Goal: Information Seeking & Learning: Find specific fact

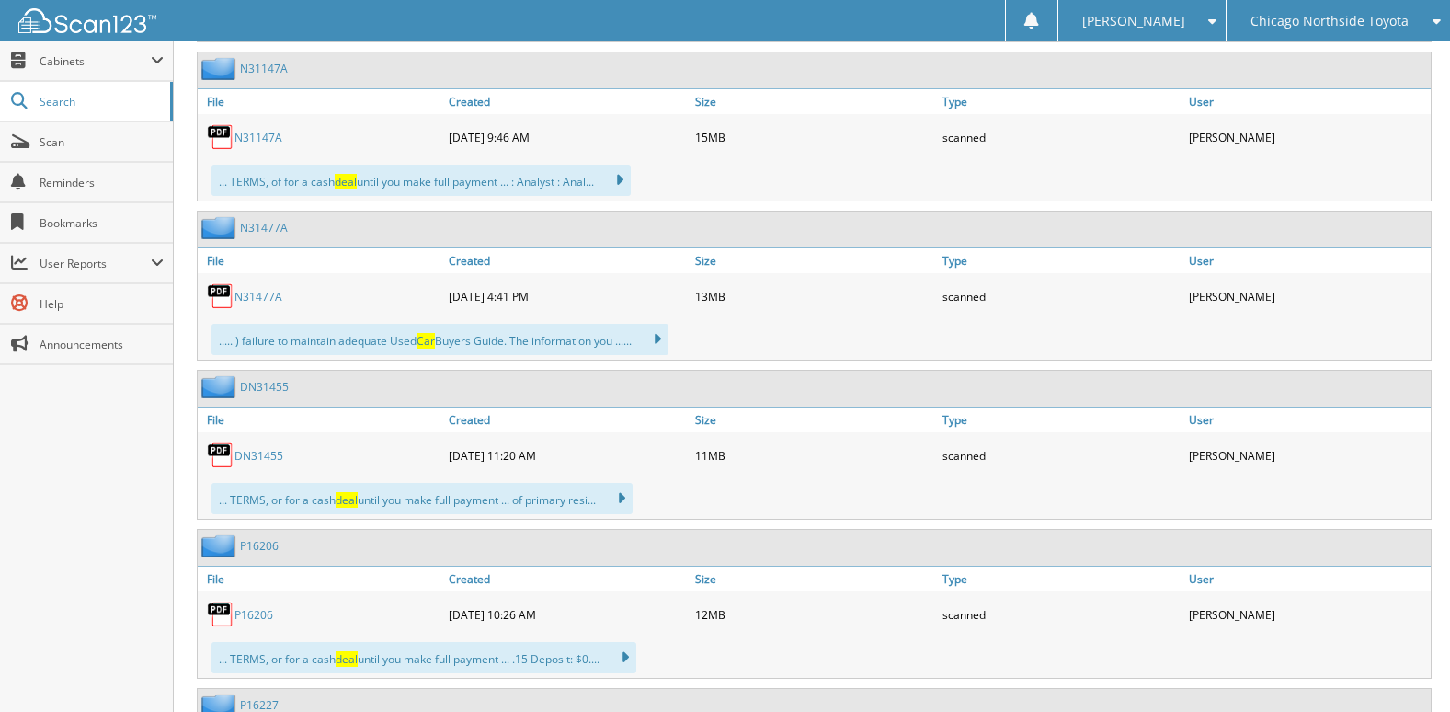
scroll to position [2850, 0]
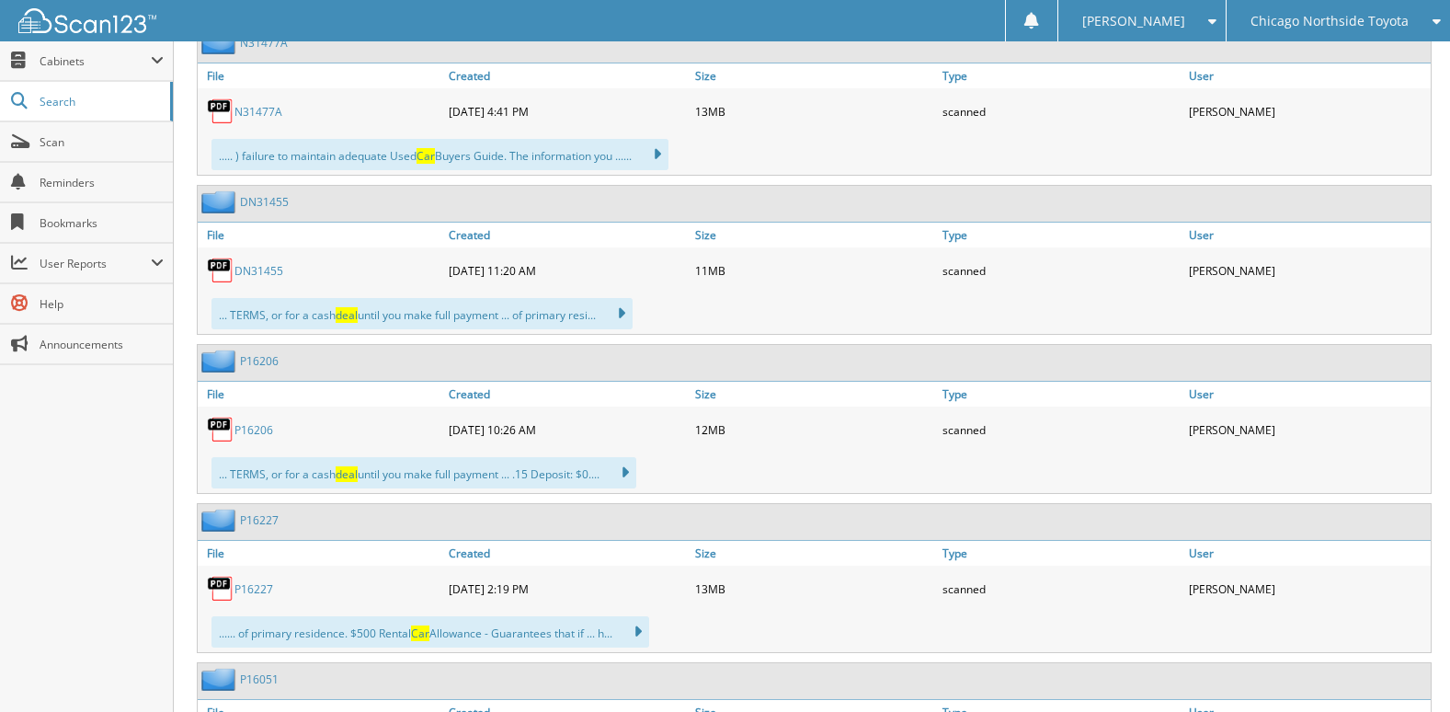
click at [268, 271] on link "DN31455" at bounding box center [258, 271] width 49 height 16
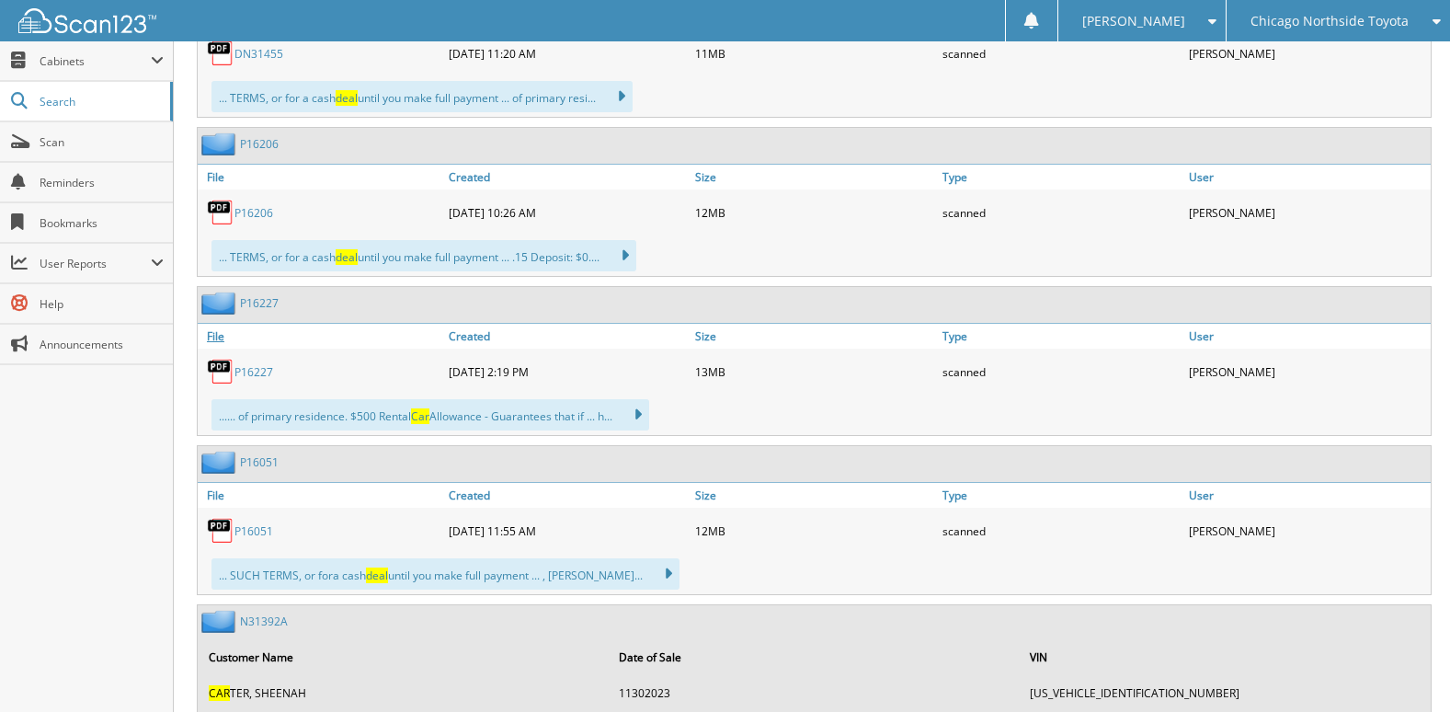
scroll to position [3126, 0]
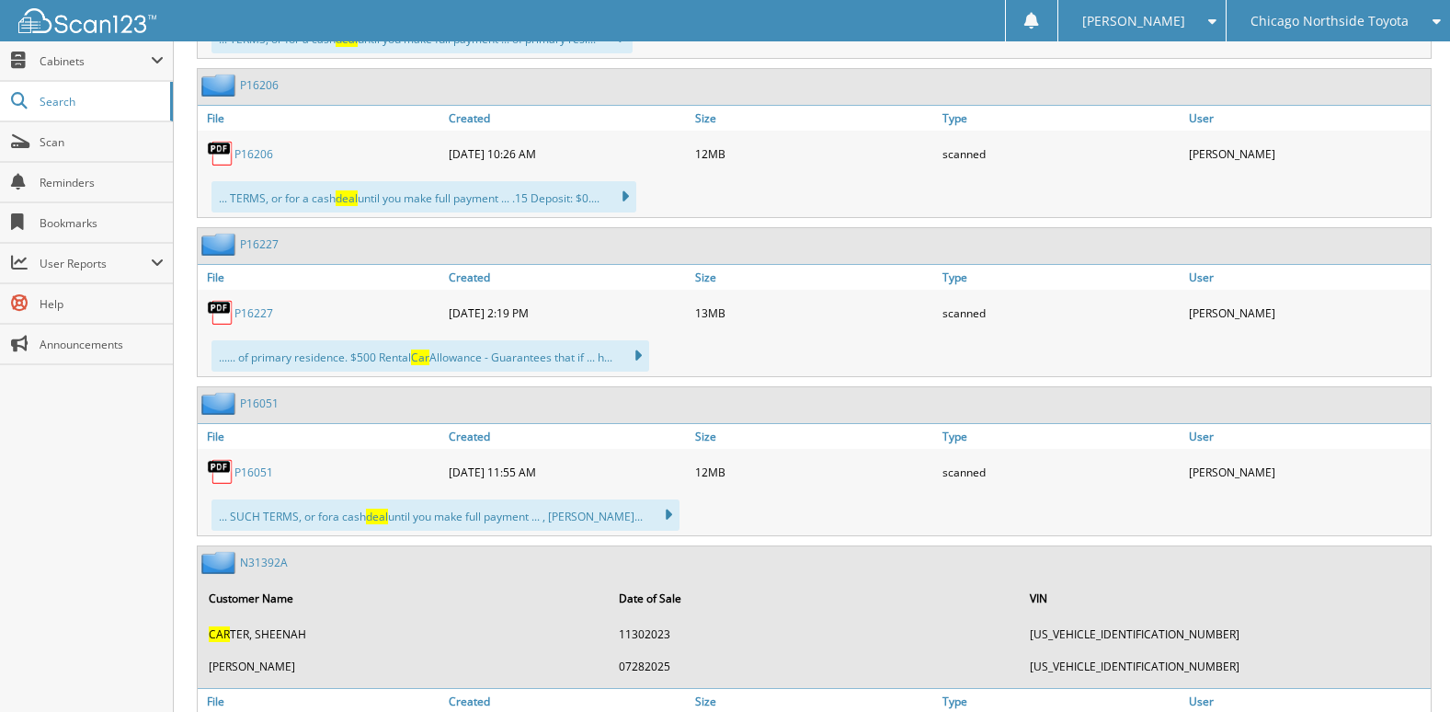
click at [257, 308] on link "P16227" at bounding box center [253, 313] width 39 height 16
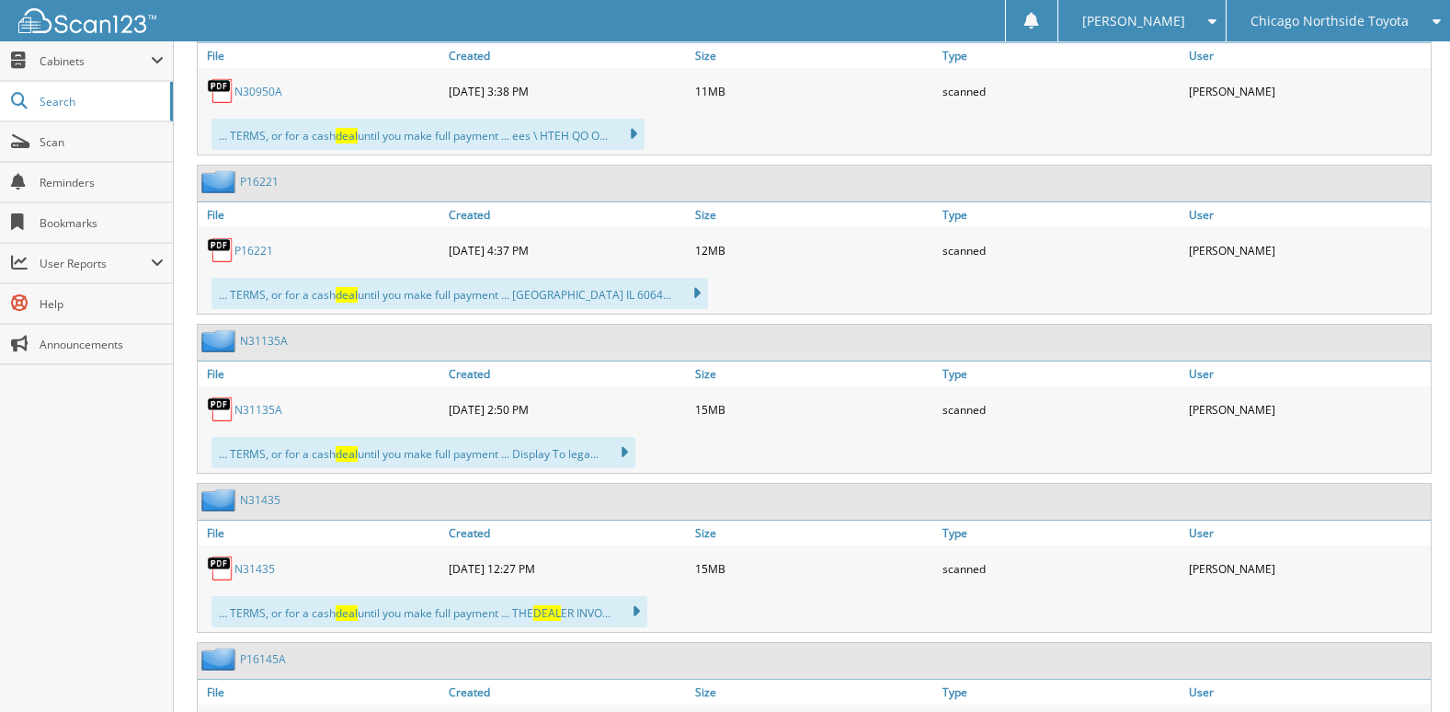
scroll to position [4045, 0]
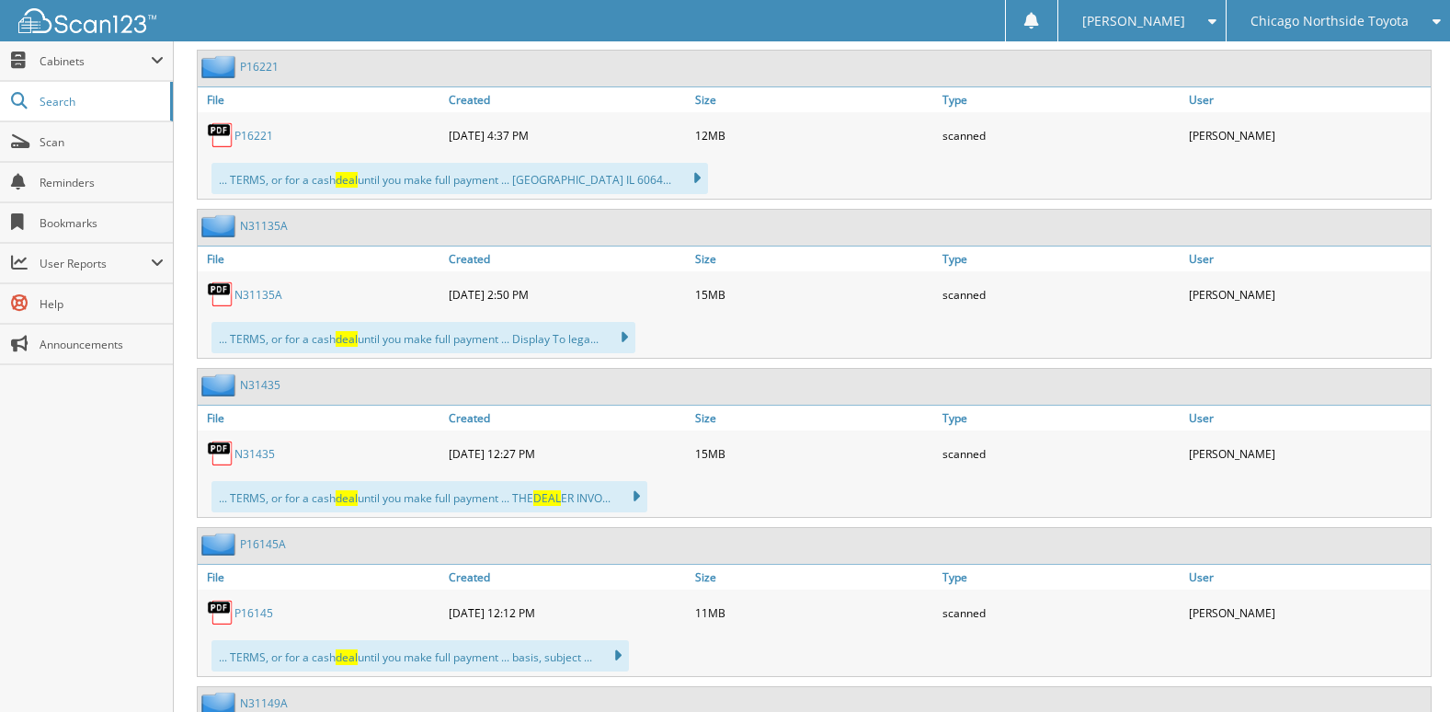
click at [263, 458] on link "N31435" at bounding box center [254, 454] width 40 height 16
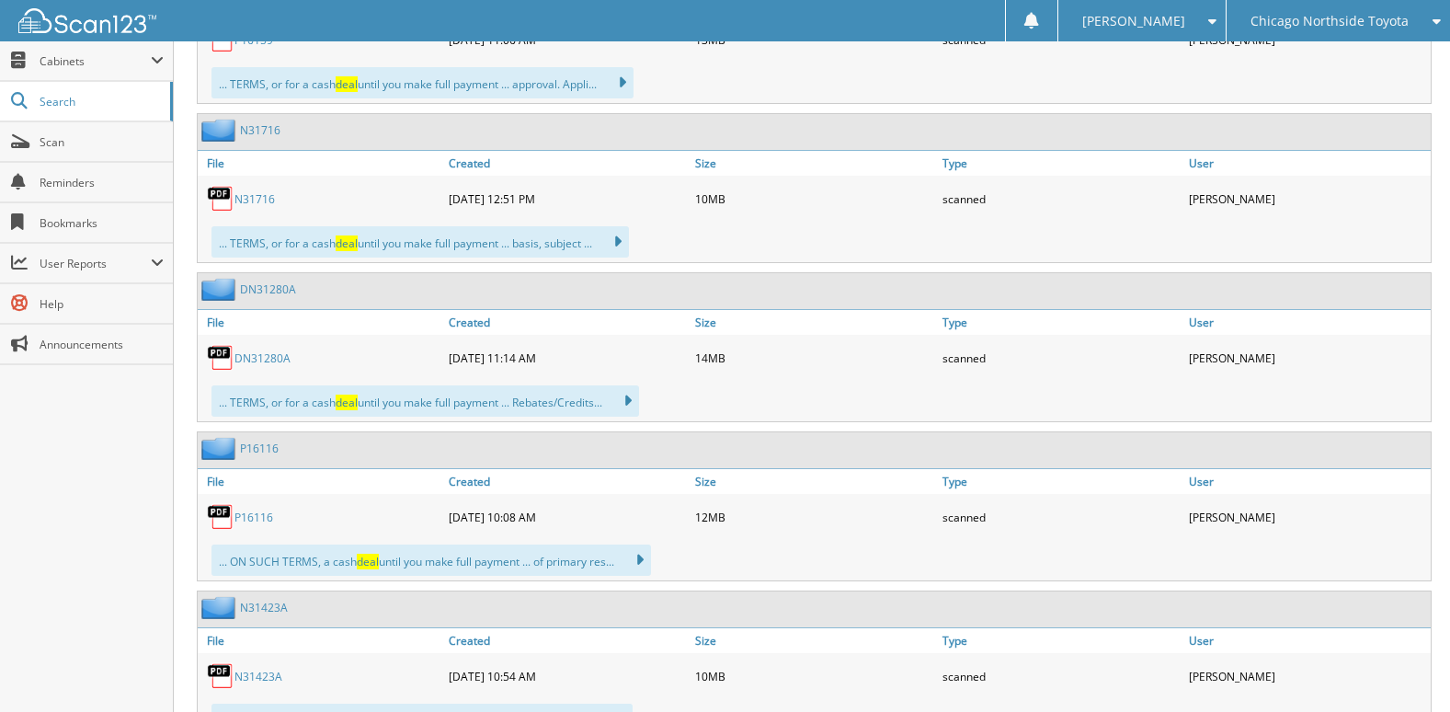
scroll to position [5149, 0]
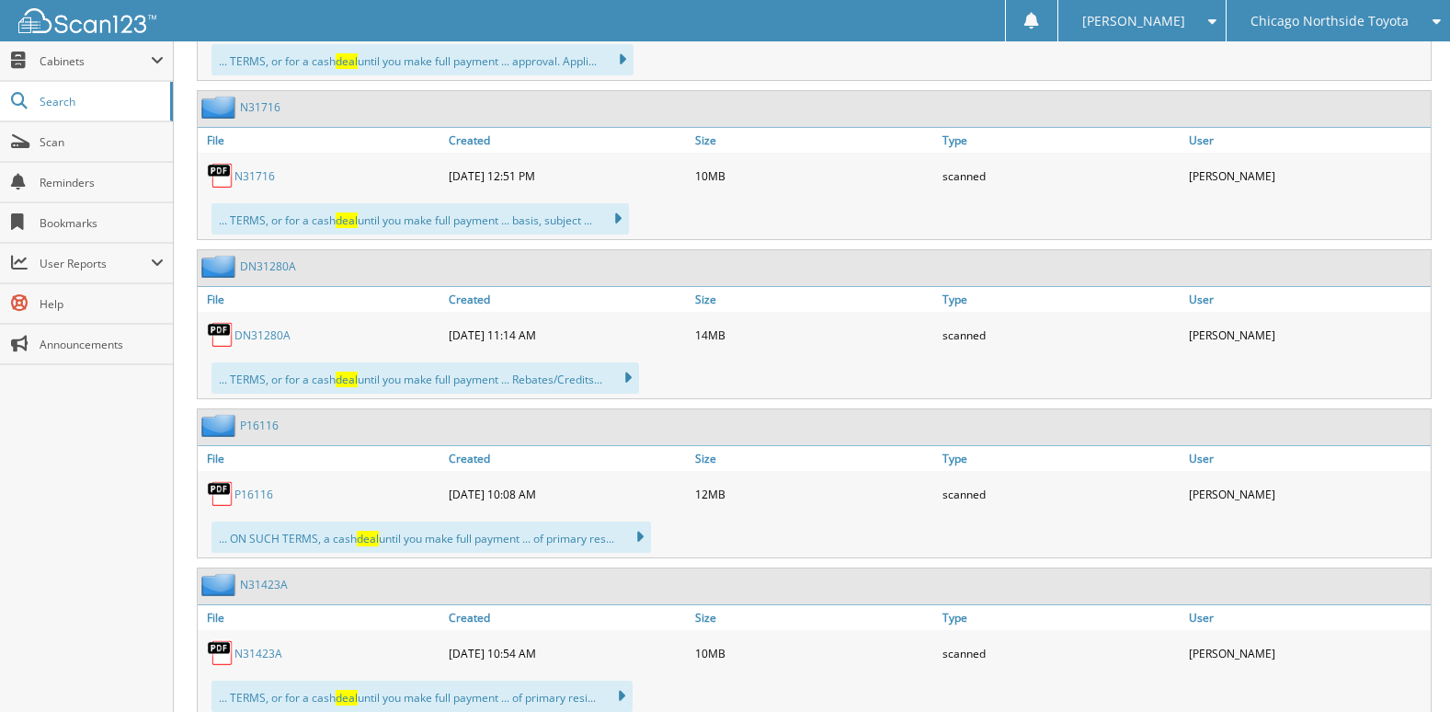
scroll to position [5149, 0]
click at [254, 495] on link "P16116" at bounding box center [253, 494] width 39 height 16
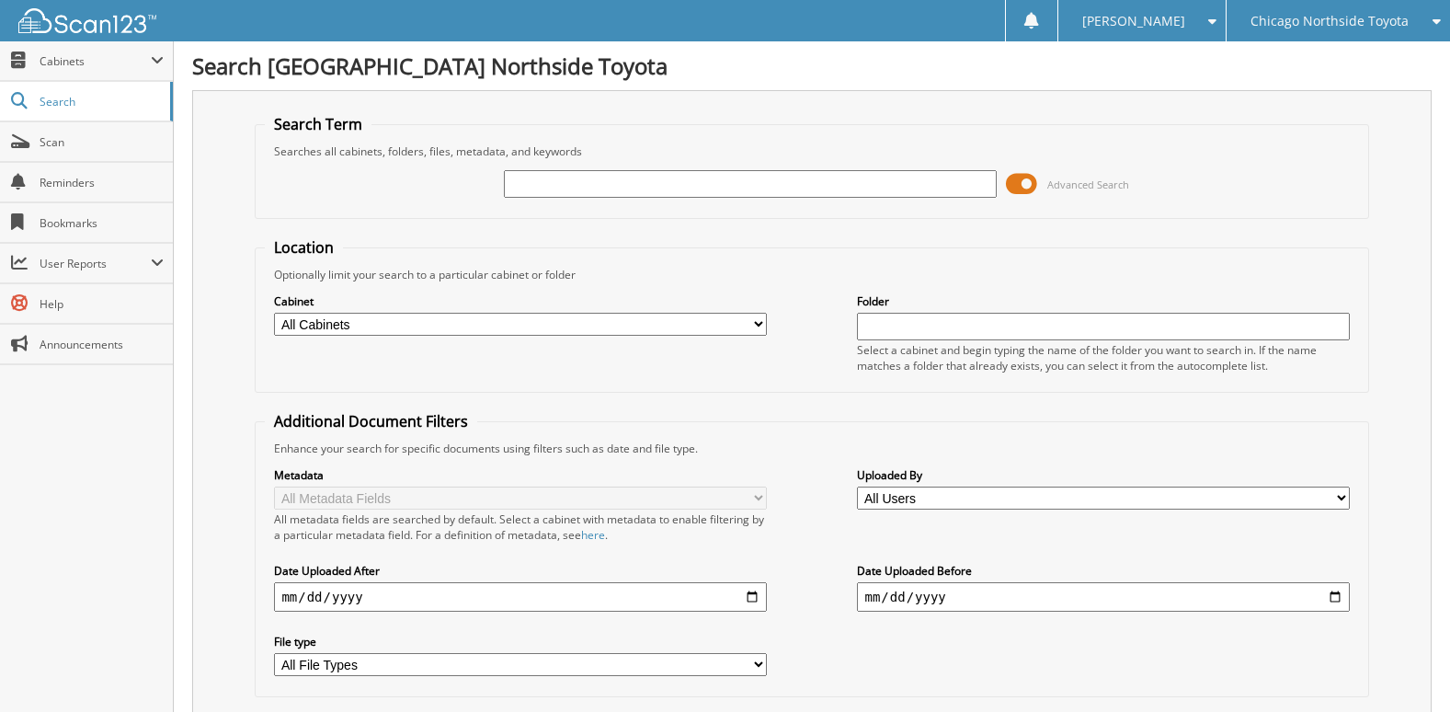
click at [747, 319] on select "All Cabinets CAR DEALS PARTS SERVICE RO Needs Filing" at bounding box center [520, 324] width 492 height 23
select select "23496"
click at [274, 313] on select "All Cabinets CAR DEALS PARTS SERVICE RO Needs Filing" at bounding box center [520, 324] width 492 height 23
click at [896, 326] on input "text" at bounding box center [1103, 327] width 492 height 28
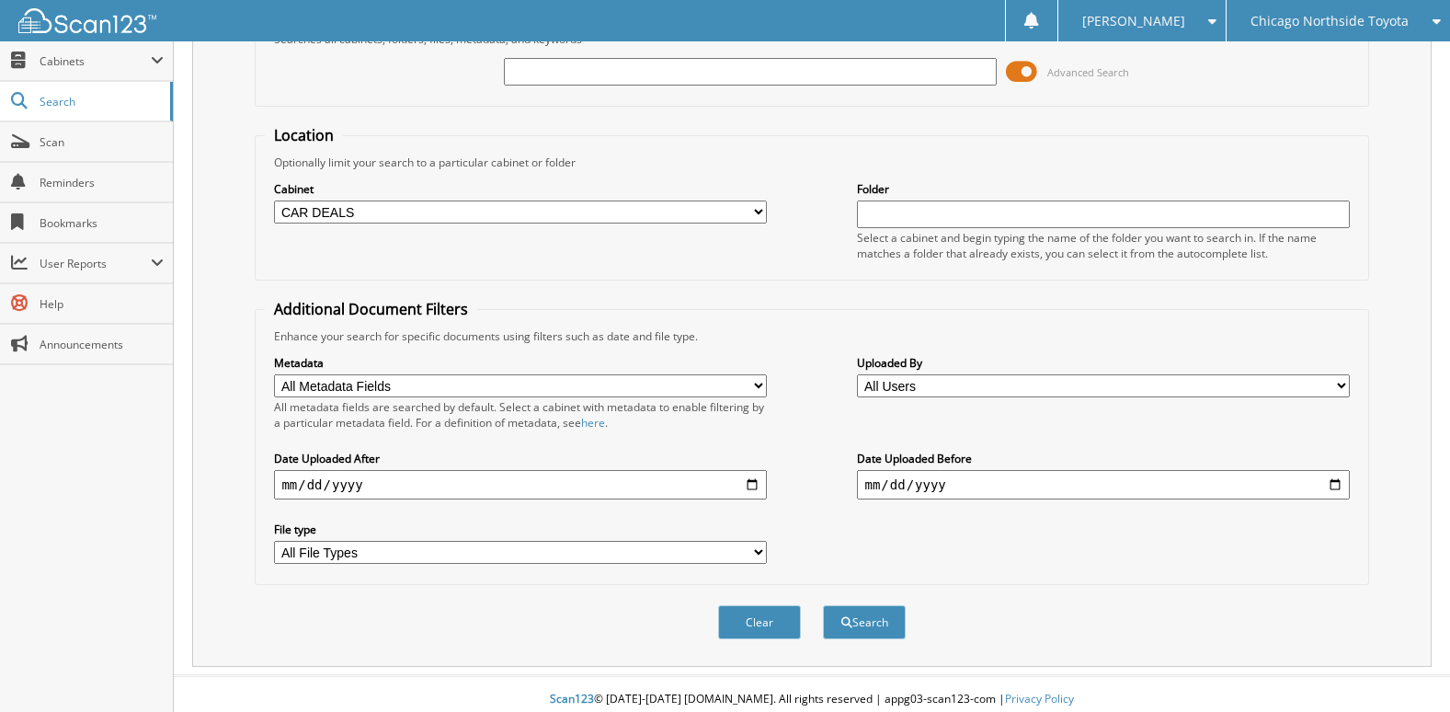
scroll to position [123, 0]
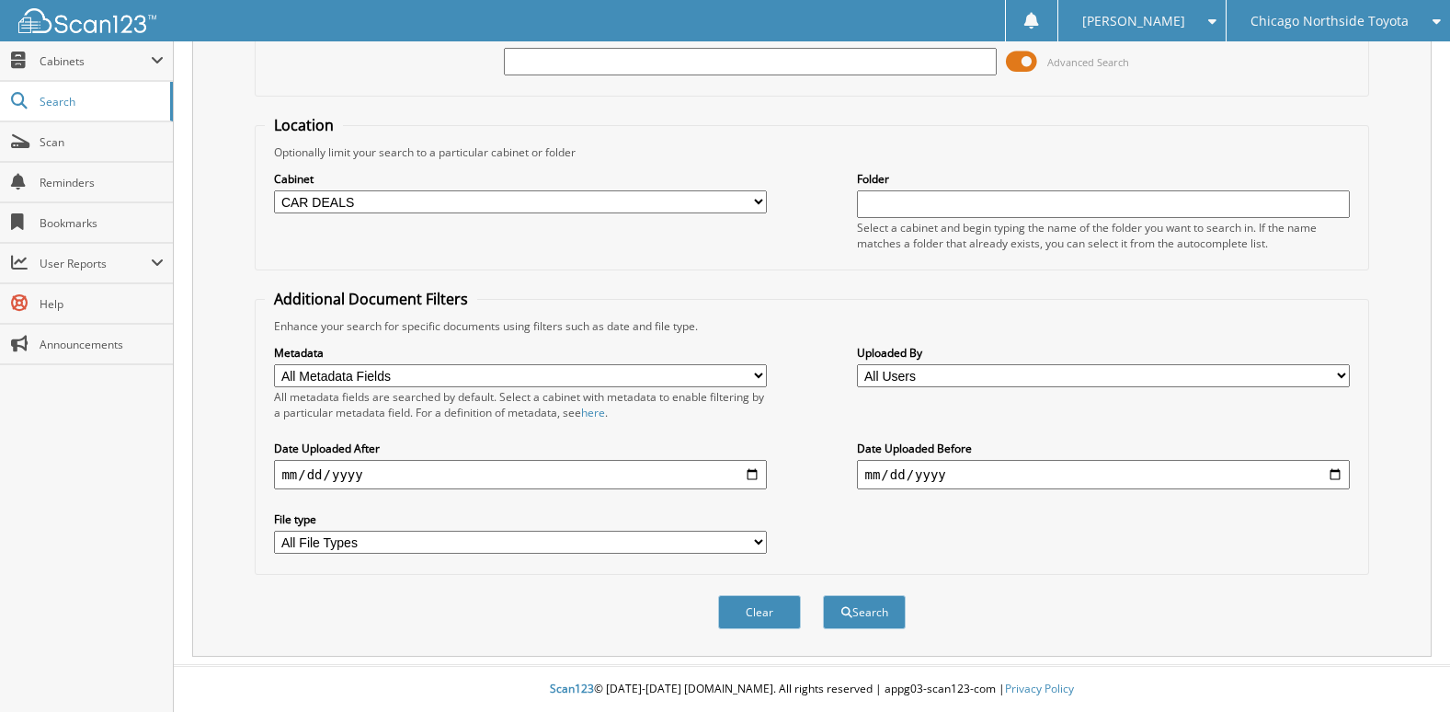
click at [757, 479] on input "date" at bounding box center [520, 474] width 492 height 29
type input "[DATE]"
click at [1337, 472] on input "date" at bounding box center [1103, 474] width 492 height 29
type input "[DATE]"
click at [863, 618] on button "Search" at bounding box center [864, 612] width 83 height 34
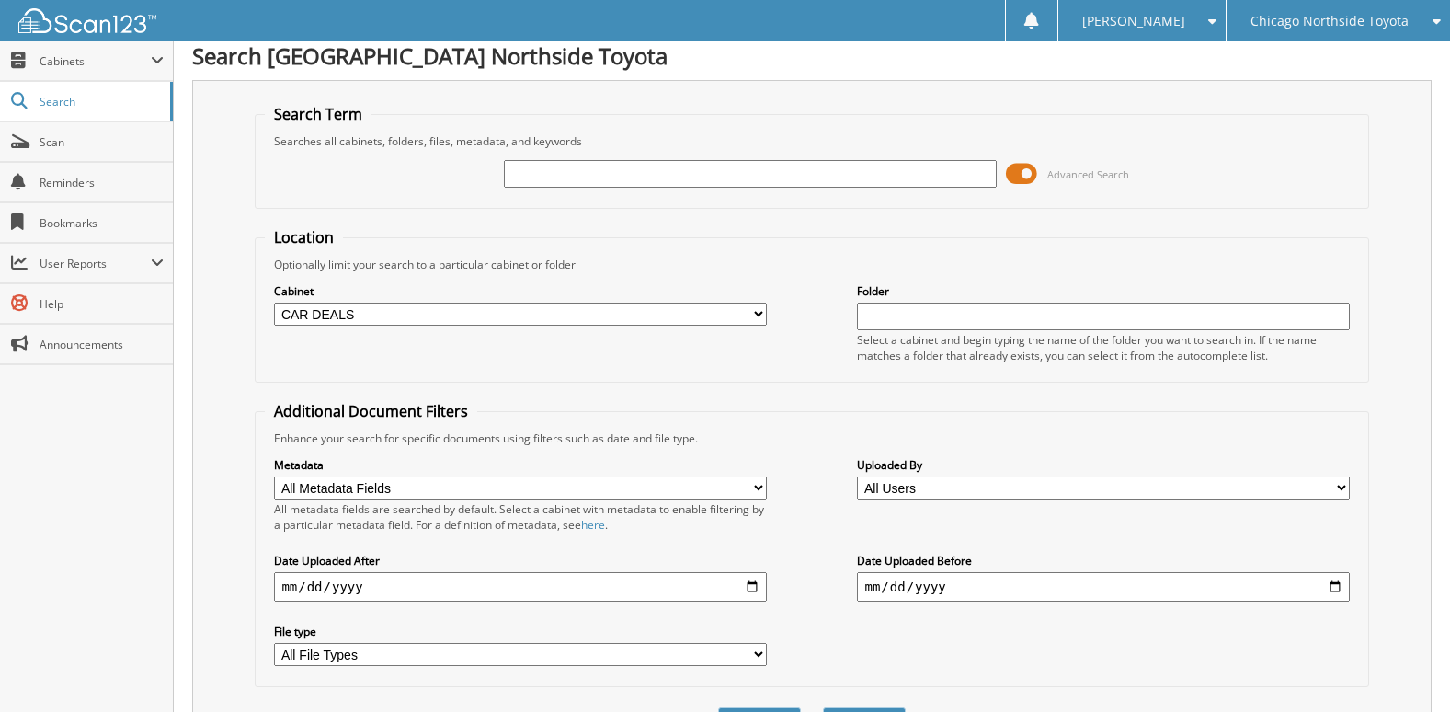
scroll to position [0, 0]
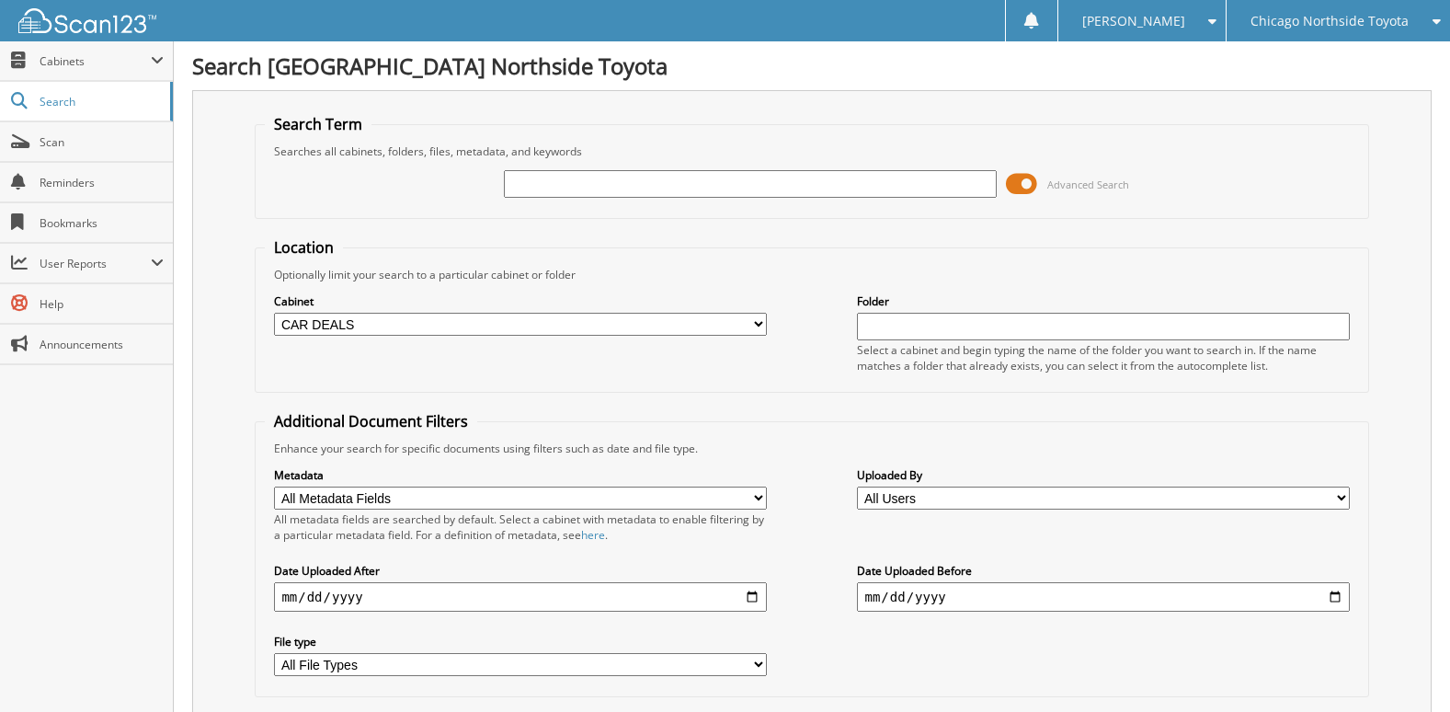
click at [694, 179] on input "text" at bounding box center [750, 184] width 492 height 28
click at [686, 175] on input "text" at bounding box center [750, 184] width 492 height 28
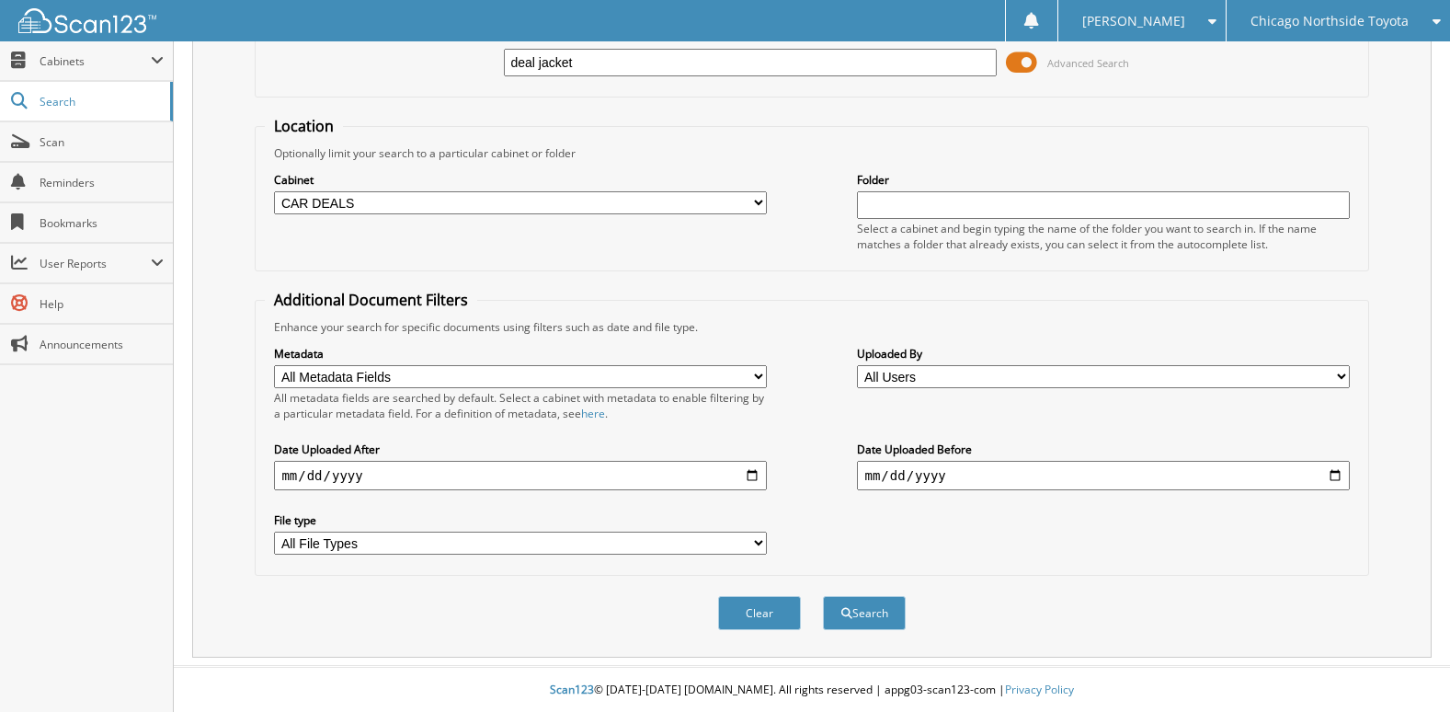
scroll to position [123, 0]
type input "deal jacket"
click at [877, 614] on button "Search" at bounding box center [864, 612] width 83 height 34
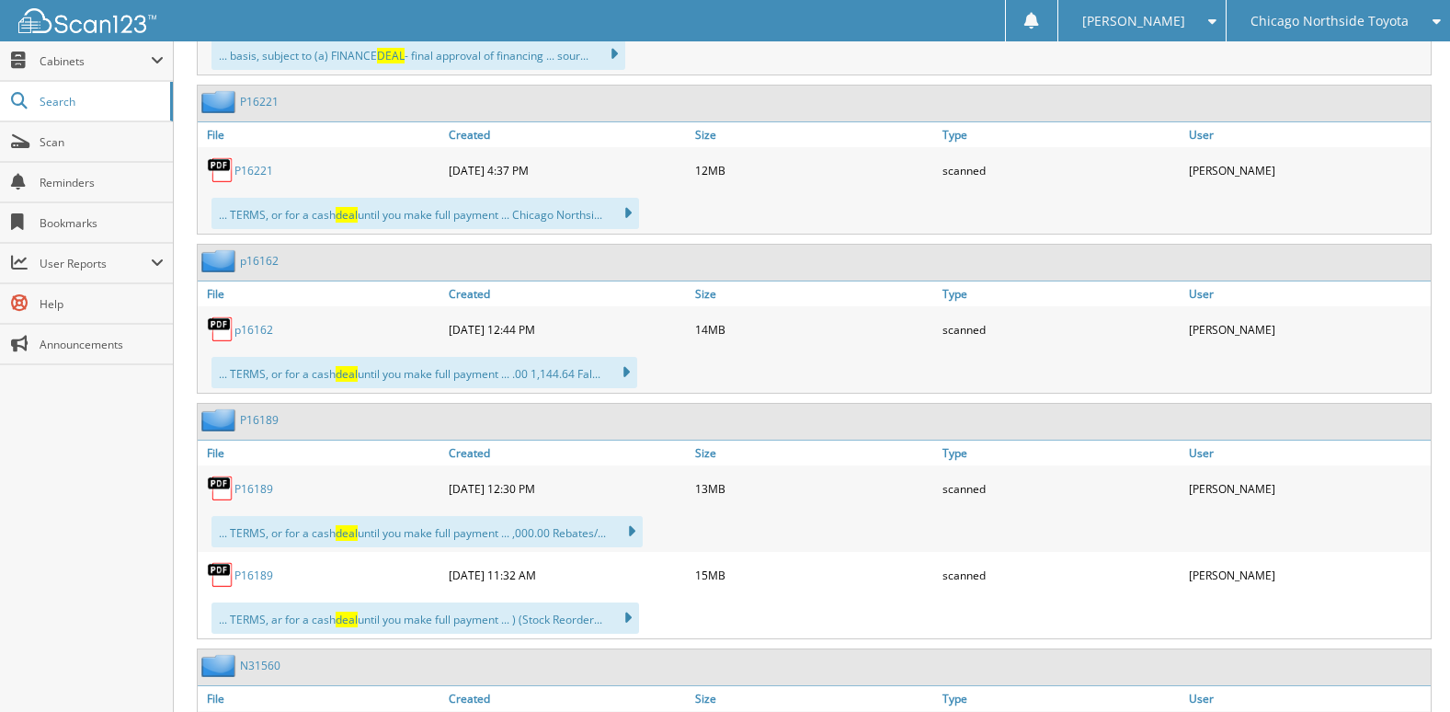
scroll to position [8183, 0]
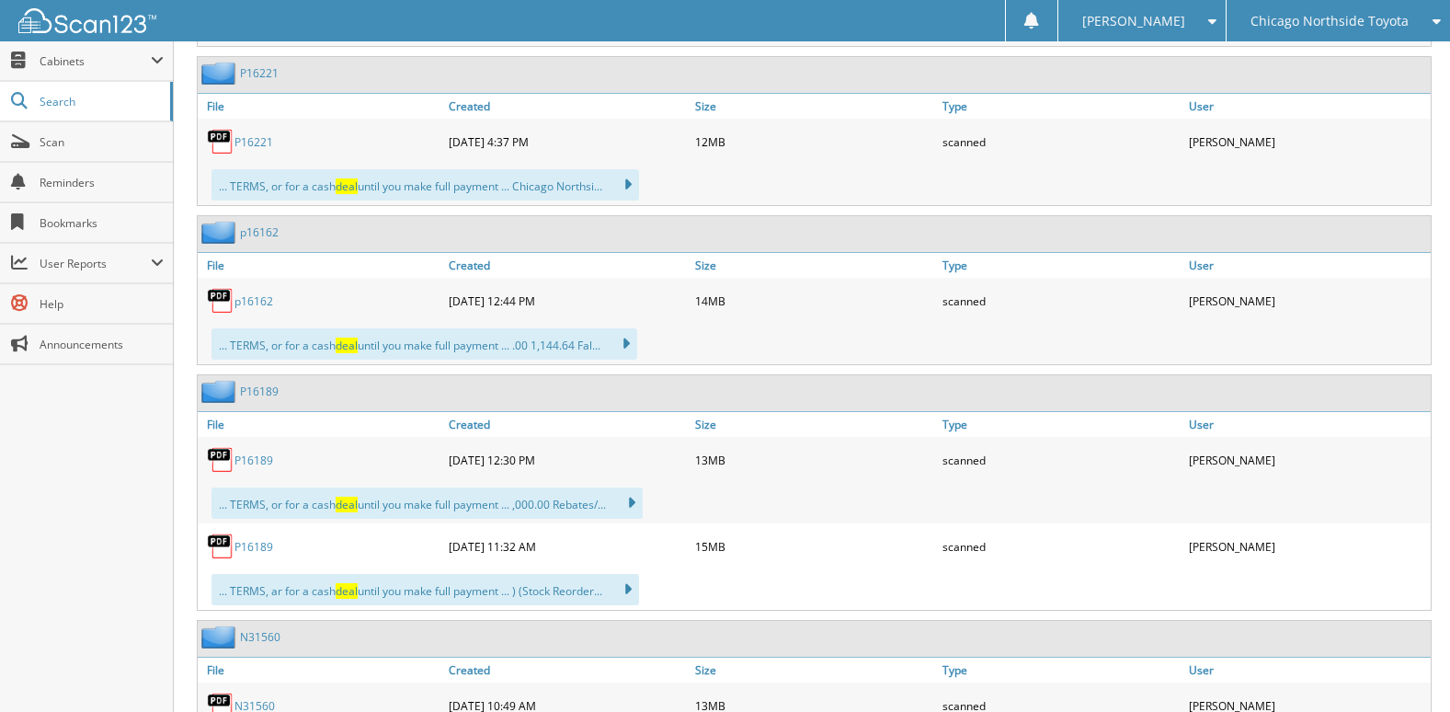
click at [252, 301] on link "p16162" at bounding box center [253, 301] width 39 height 16
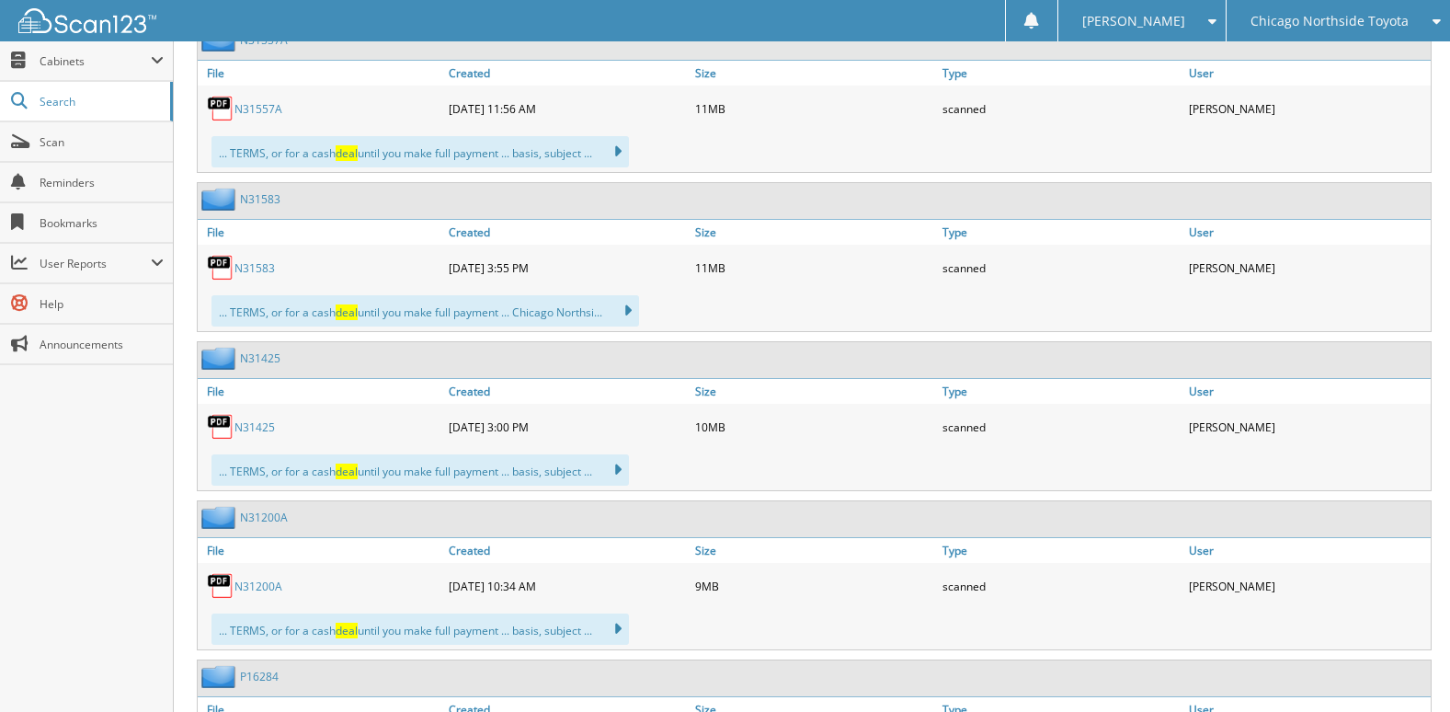
scroll to position [9746, 0]
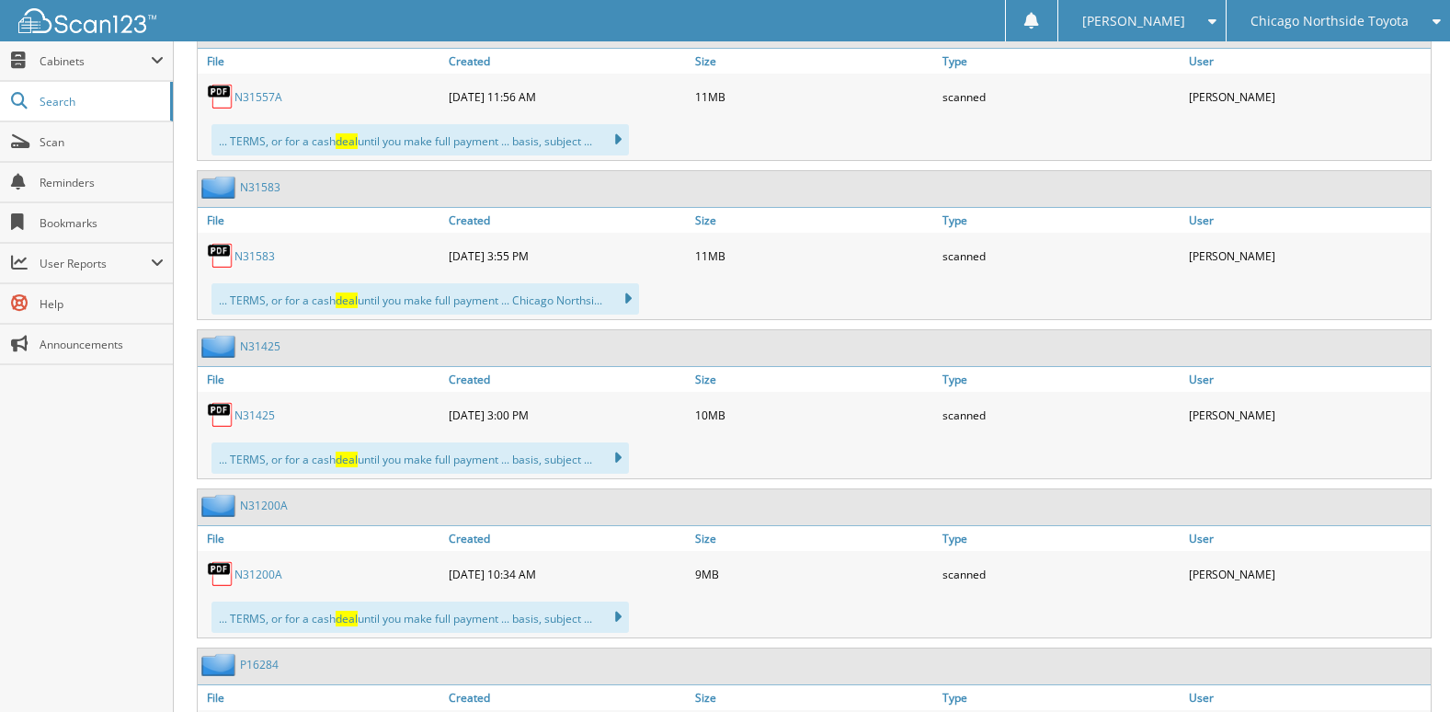
click at [247, 253] on link "N31583" at bounding box center [254, 256] width 40 height 16
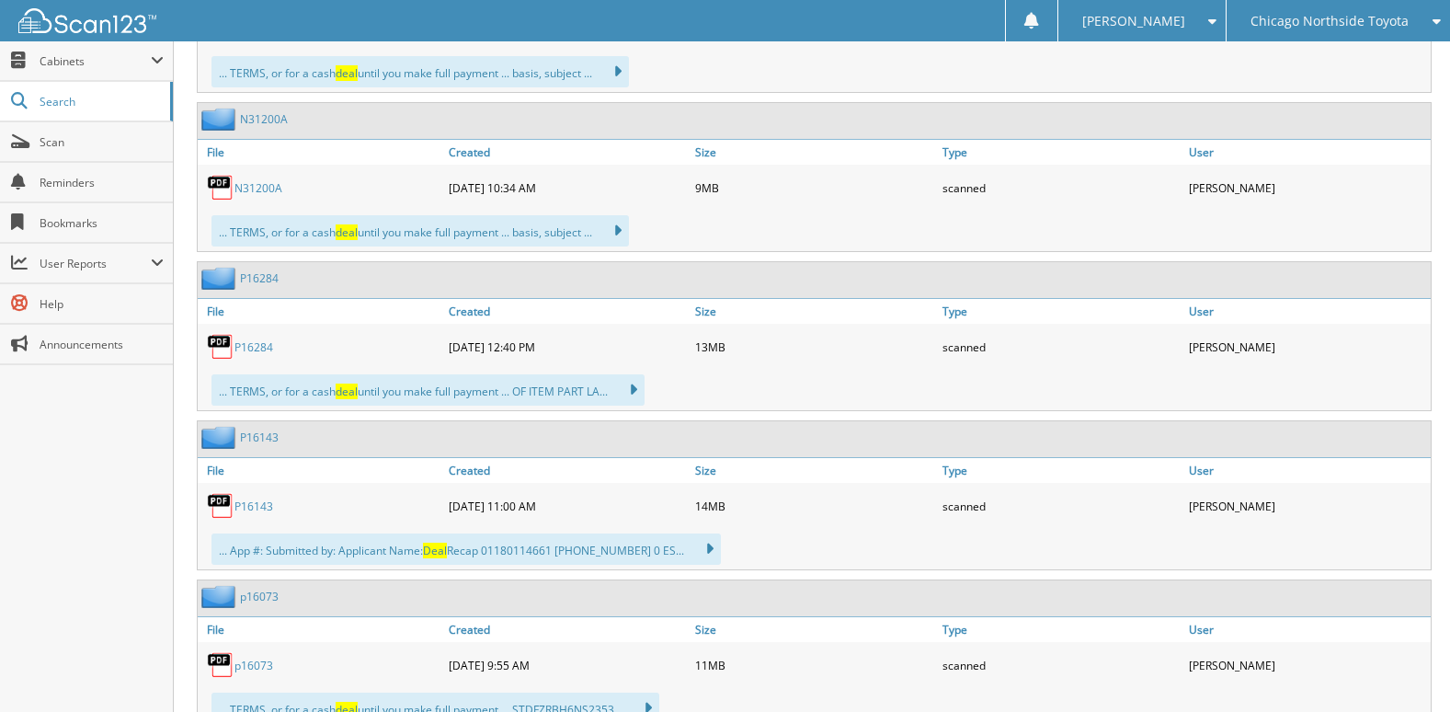
scroll to position [10389, 0]
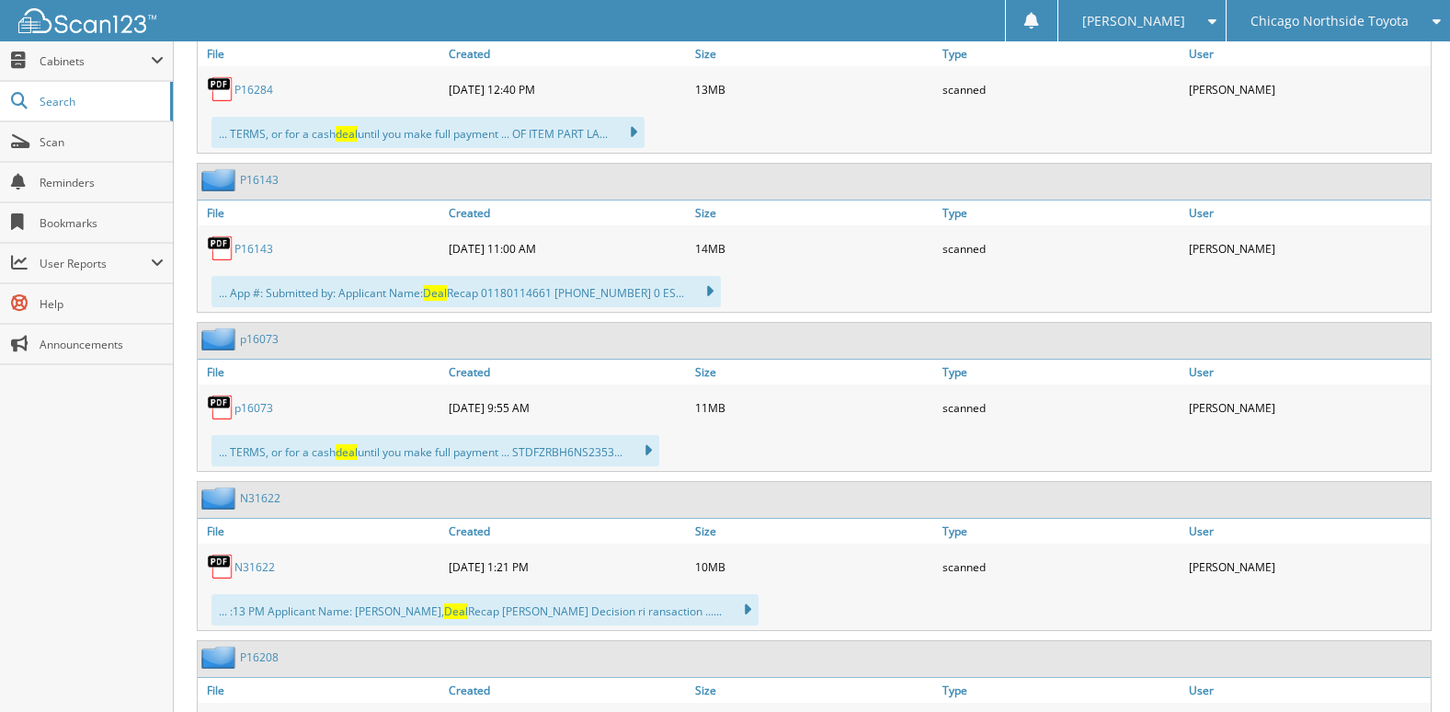
click at [261, 242] on link "P16143" at bounding box center [253, 249] width 39 height 16
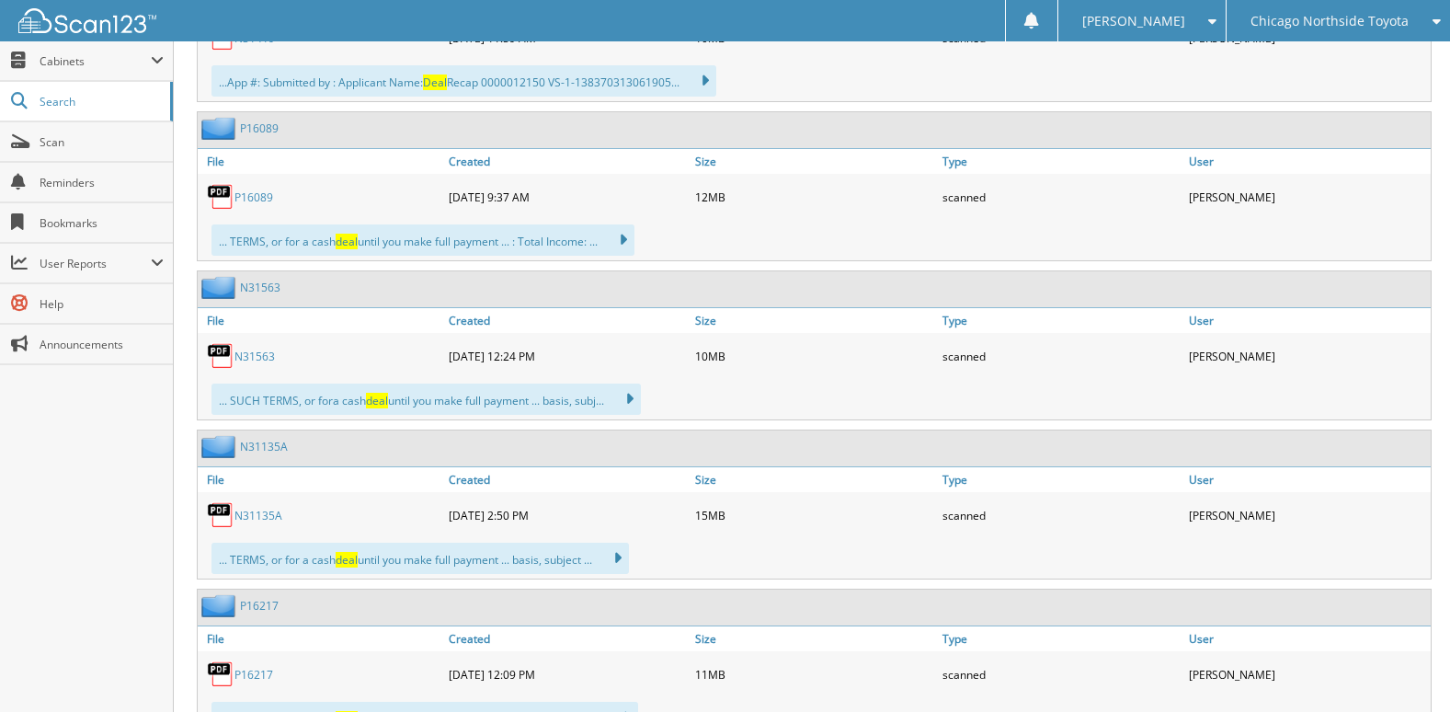
scroll to position [11401, 0]
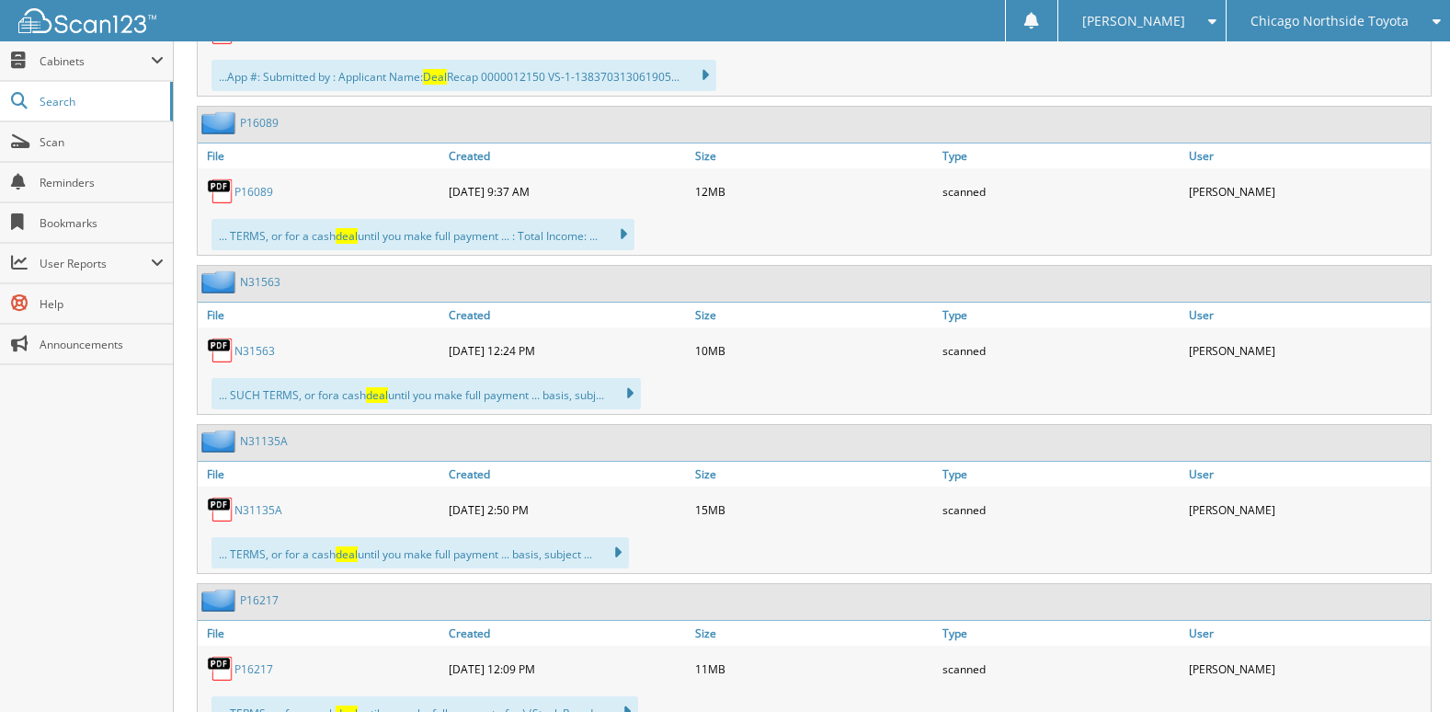
click at [254, 197] on link "P16089" at bounding box center [253, 192] width 39 height 16
